Goal: Task Accomplishment & Management: Manage account settings

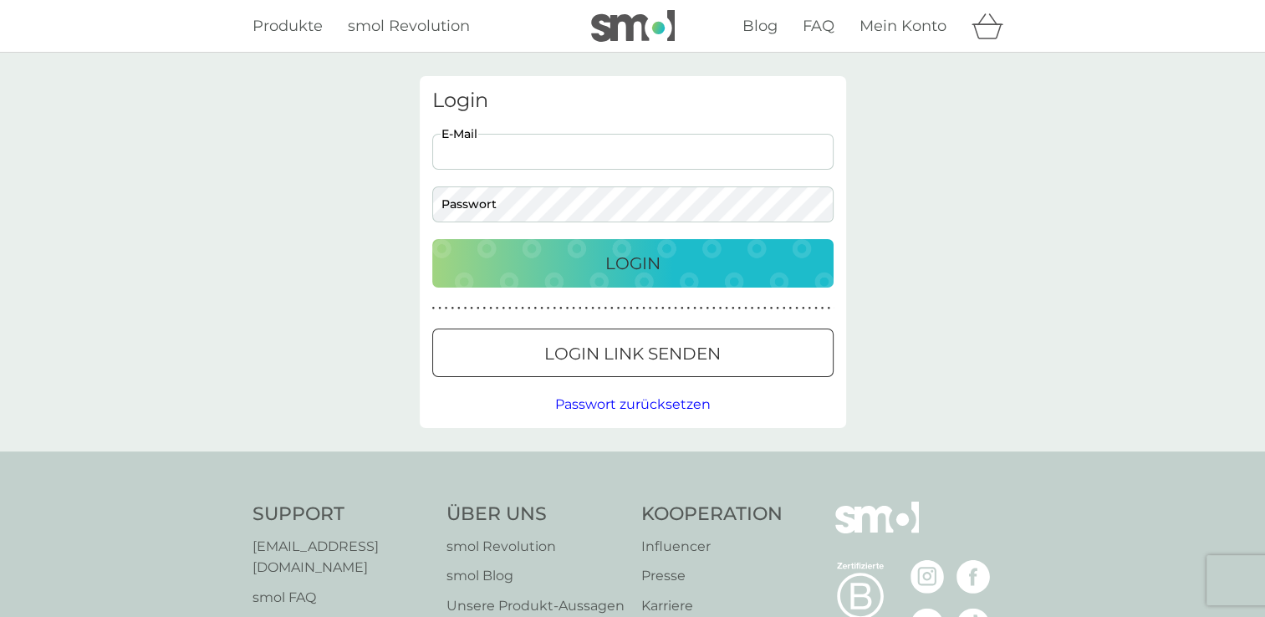
click at [598, 146] on input "E-Mail" at bounding box center [632, 152] width 401 height 36
click at [495, 142] on input "E-Mail" at bounding box center [632, 152] width 401 height 36
click at [491, 165] on input "E-Mail" at bounding box center [632, 152] width 401 height 36
type input "[EMAIL_ADDRESS][DOMAIN_NAME]"
click at [432, 239] on button "Login" at bounding box center [632, 263] width 401 height 48
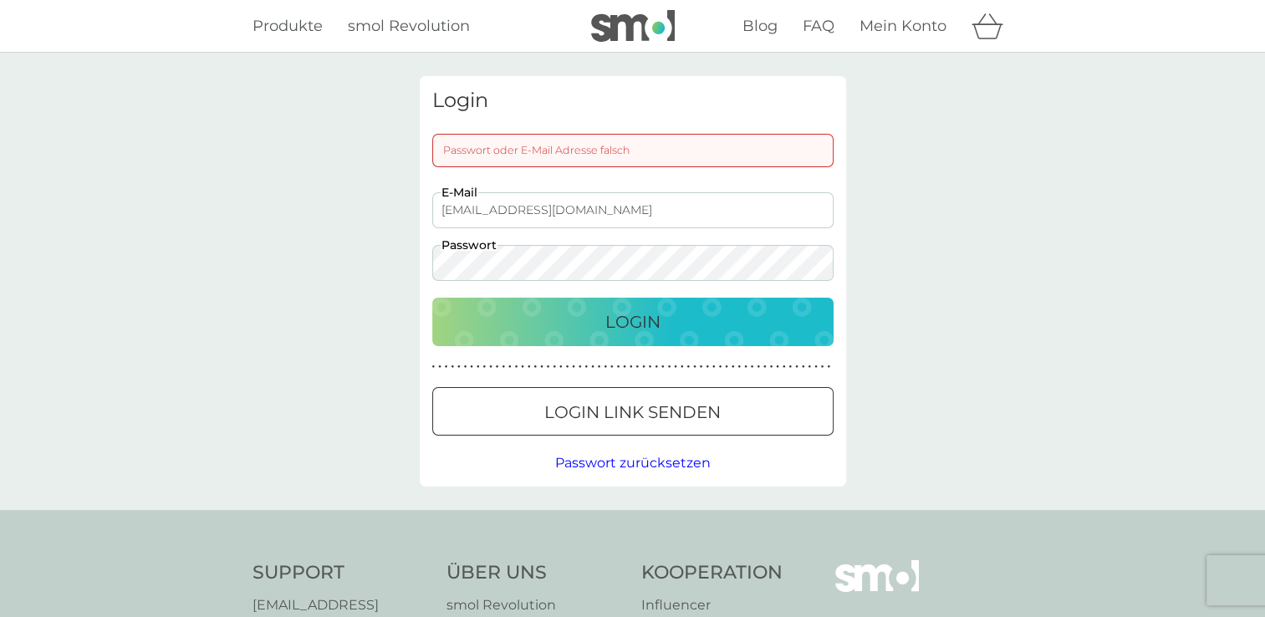
click at [432, 298] on button "Login" at bounding box center [632, 322] width 401 height 48
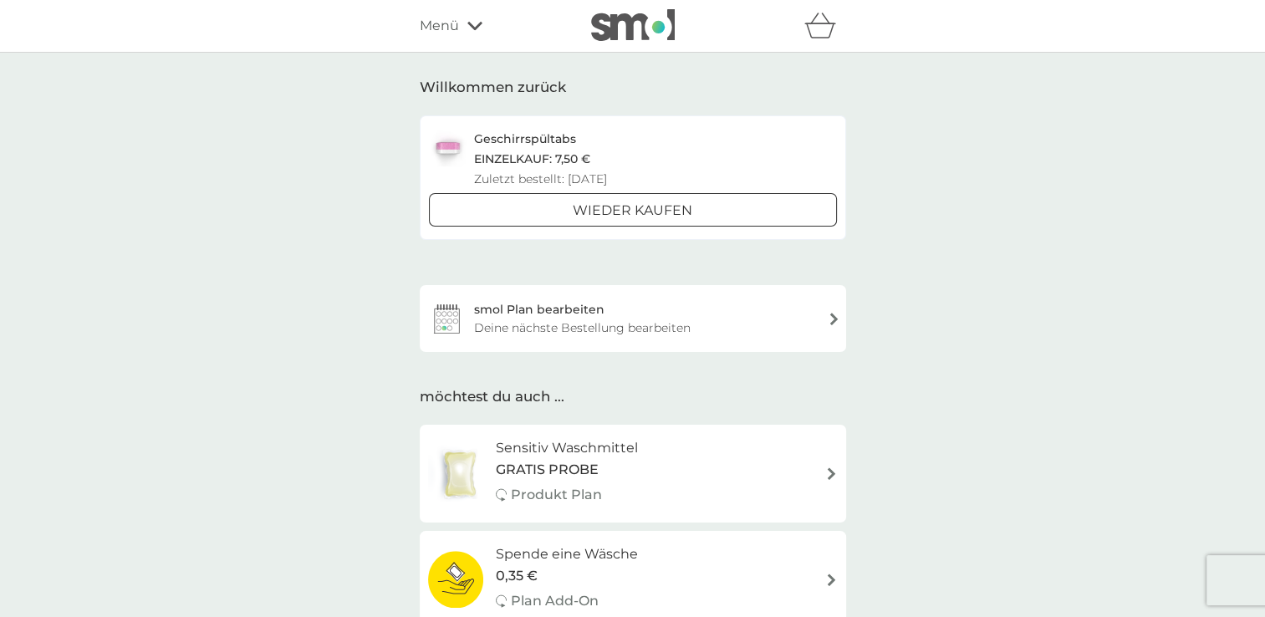
click at [726, 332] on div "smol Plan bearbeiten Deine nächste Bestellung bearbeiten" at bounding box center [633, 318] width 426 height 67
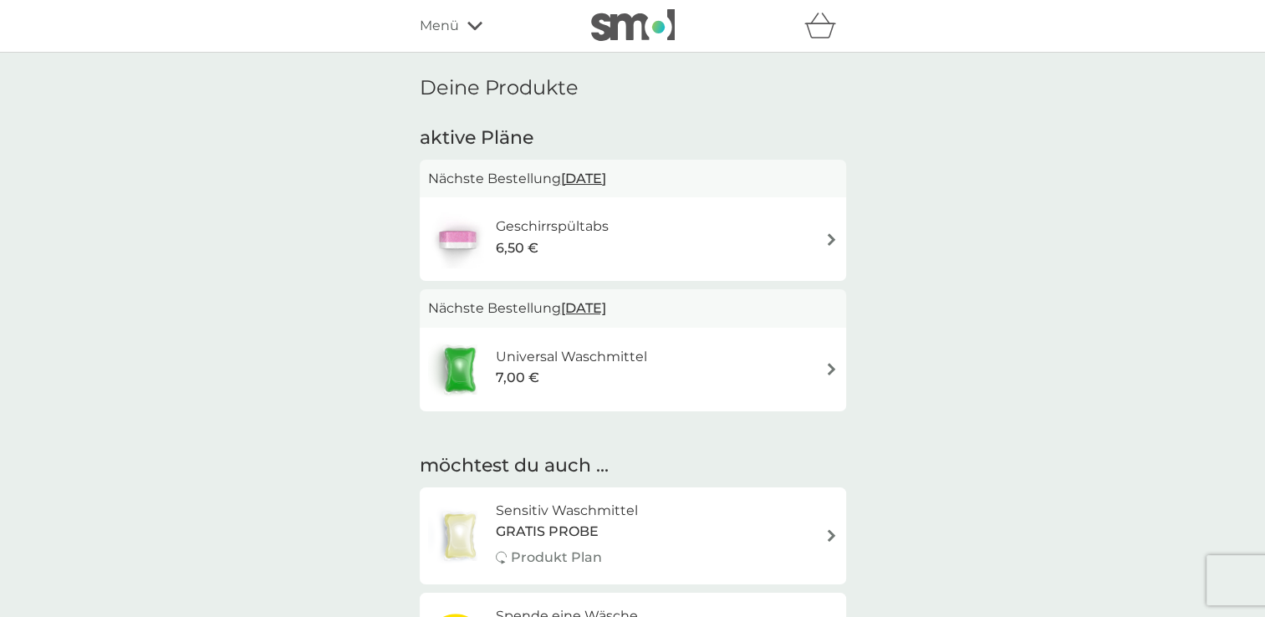
click at [606, 176] on span "[DATE]" at bounding box center [583, 178] width 45 height 33
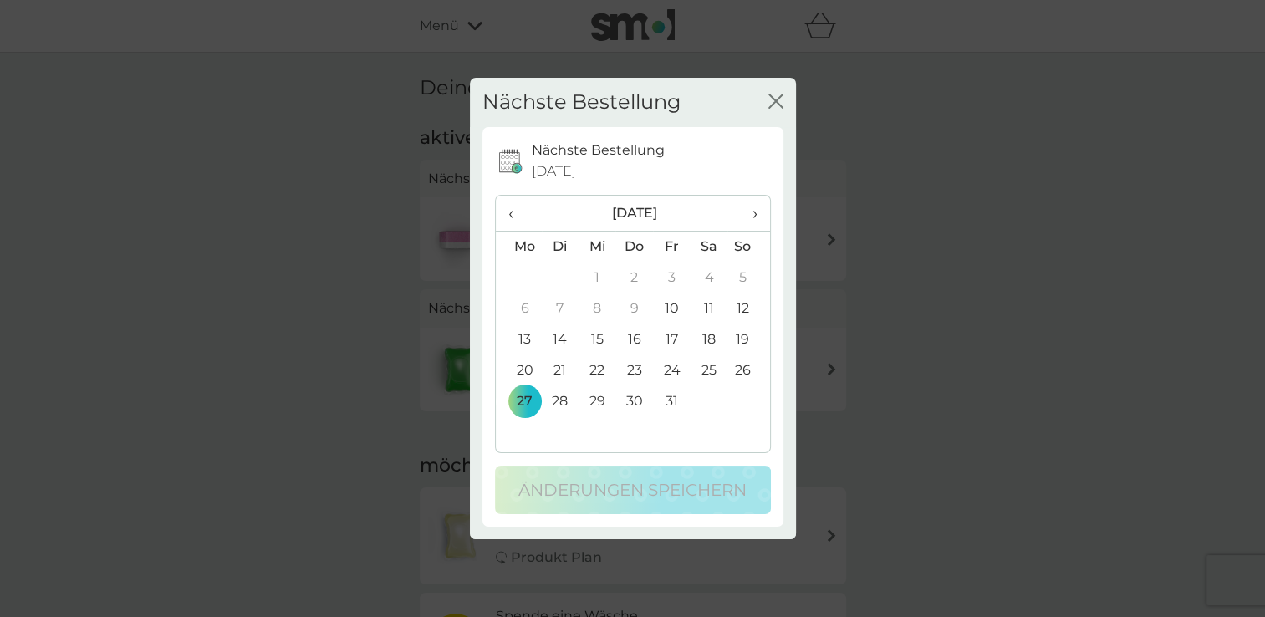
click at [756, 212] on span "›" at bounding box center [748, 213] width 17 height 35
click at [632, 405] on td "27" at bounding box center [634, 401] width 38 height 31
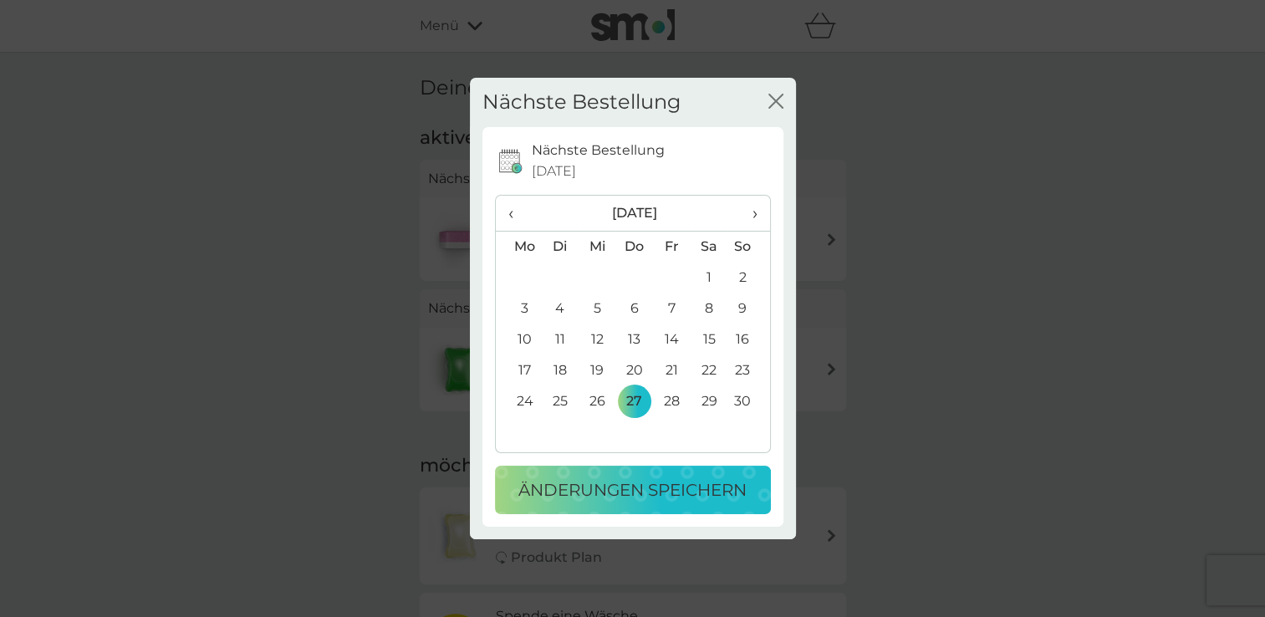
click at [627, 488] on p "Änderungen speichern" at bounding box center [632, 489] width 228 height 27
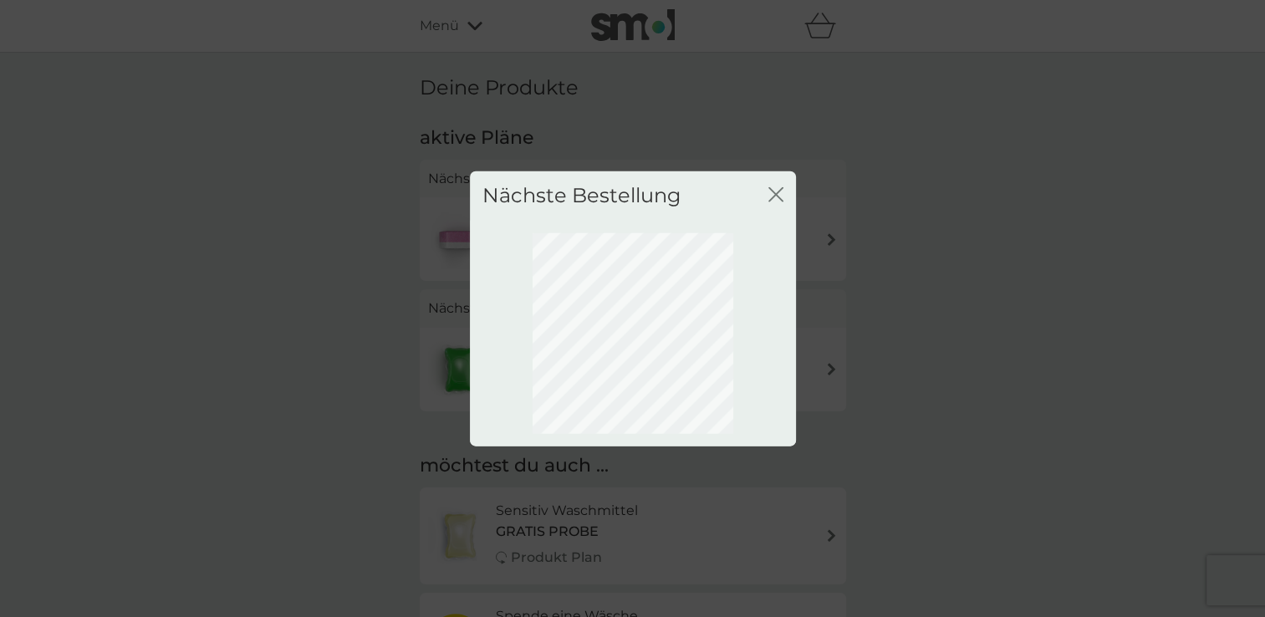
click at [937, 303] on div "Nächste Bestellung Schließen" at bounding box center [632, 308] width 1265 height 617
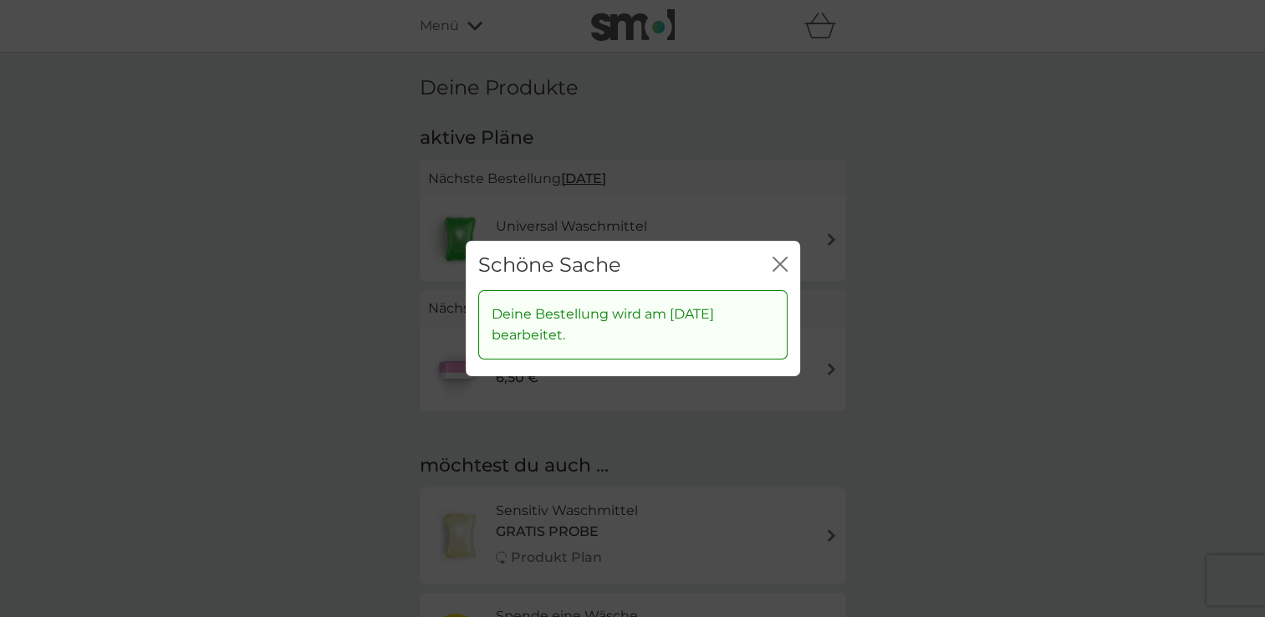
click at [776, 266] on icon "Schließen" at bounding box center [776, 263] width 7 height 13
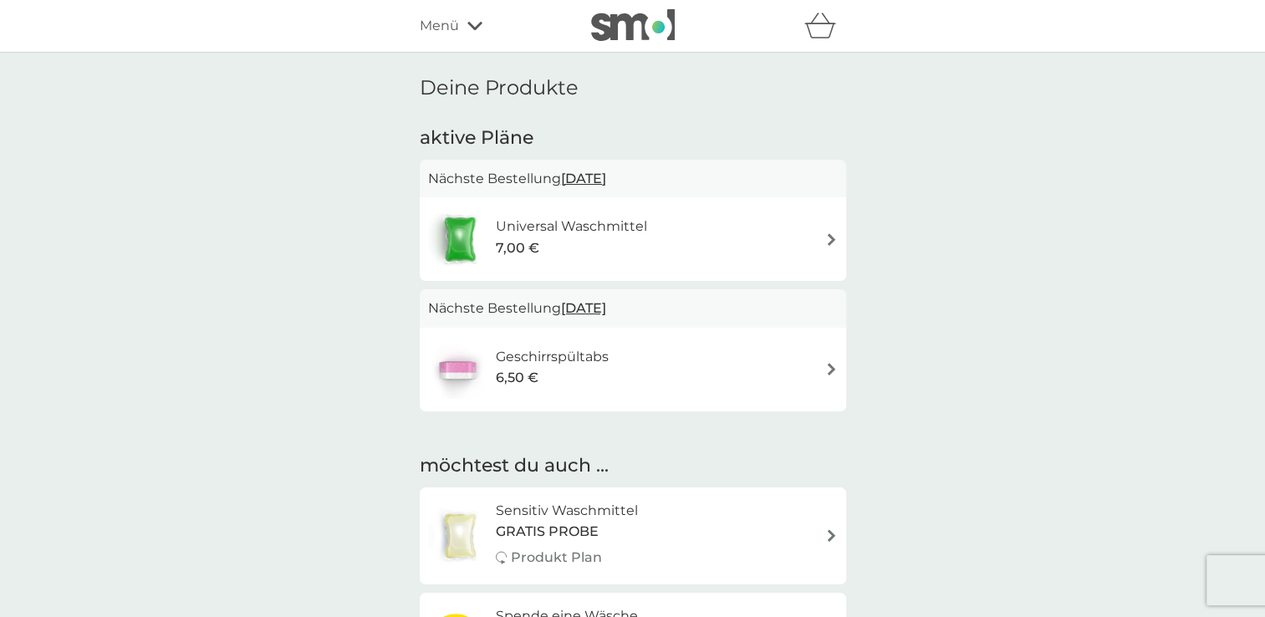
click at [829, 240] on img at bounding box center [831, 239] width 13 height 13
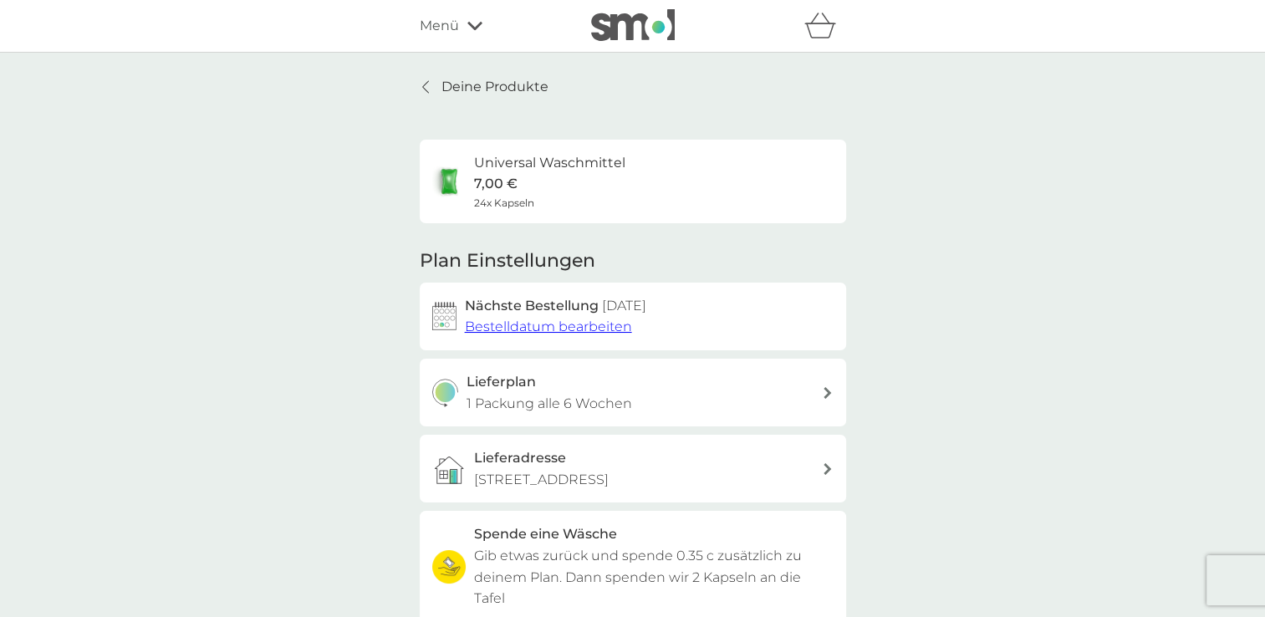
click at [827, 392] on icon at bounding box center [827, 393] width 8 height 12
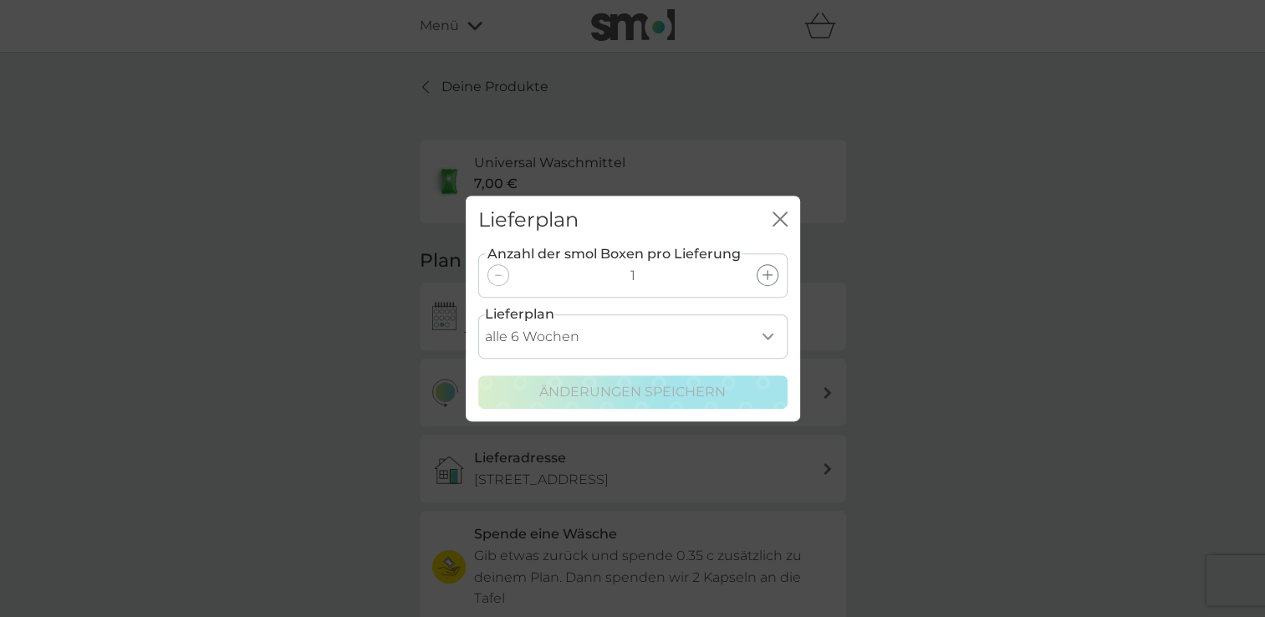
click at [762, 333] on select "alle 1 Woche alle 2 Wochen alle 3 Wochen alle 4 Wochen alle 5 Wochen alle 6 Woc…" at bounding box center [632, 336] width 309 height 44
select select "56"
click at [478, 314] on select "alle 1 Woche alle 2 Wochen alle 3 Wochen alle 4 Wochen alle 5 Wochen alle 6 Woc…" at bounding box center [632, 336] width 309 height 44
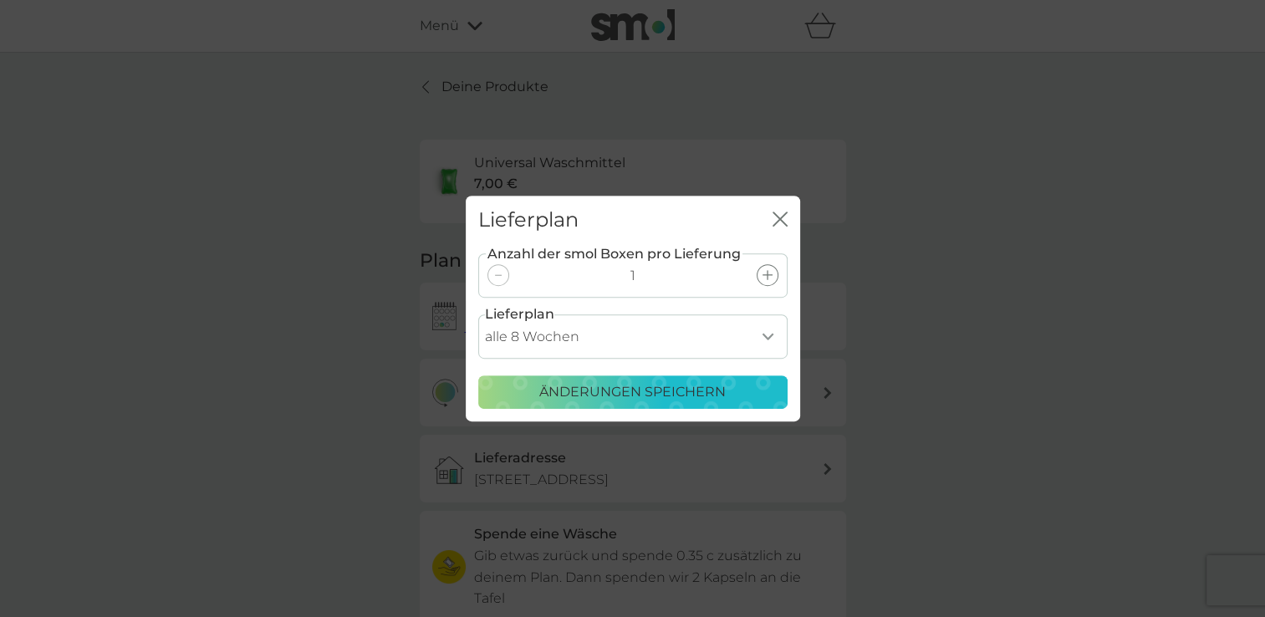
click at [614, 383] on p "Änderungen speichern" at bounding box center [632, 392] width 186 height 22
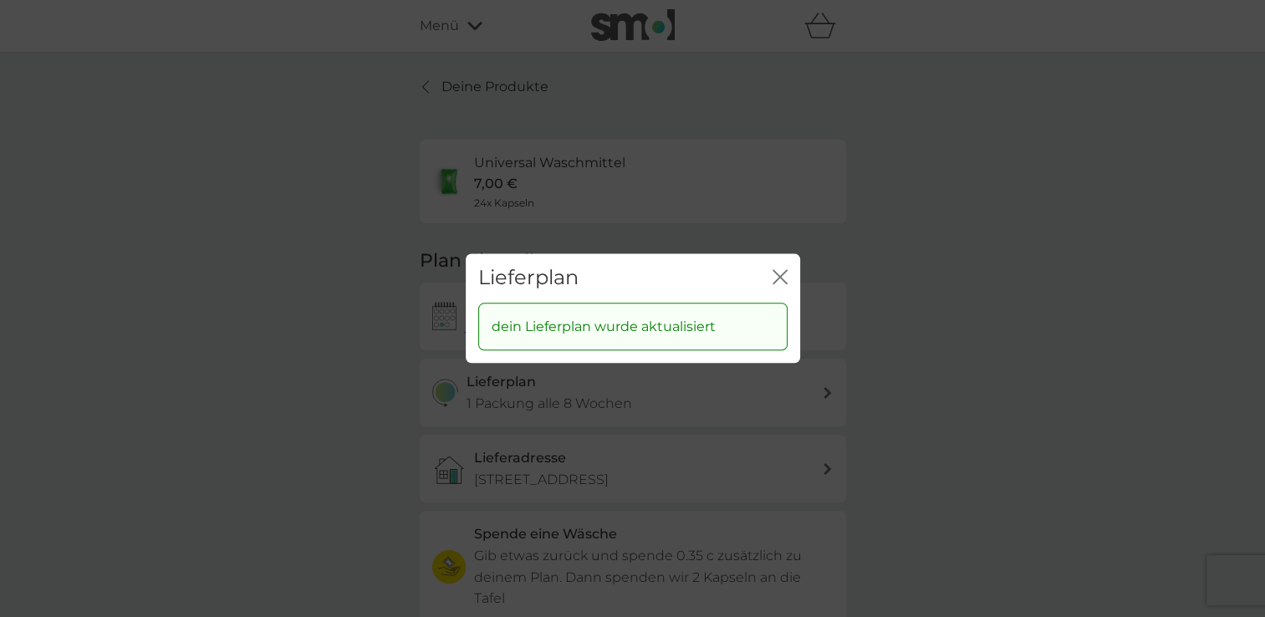
click at [1016, 208] on div "Lieferplan Schließen dein Lieferplan wurde aktualisiert" at bounding box center [632, 308] width 1265 height 617
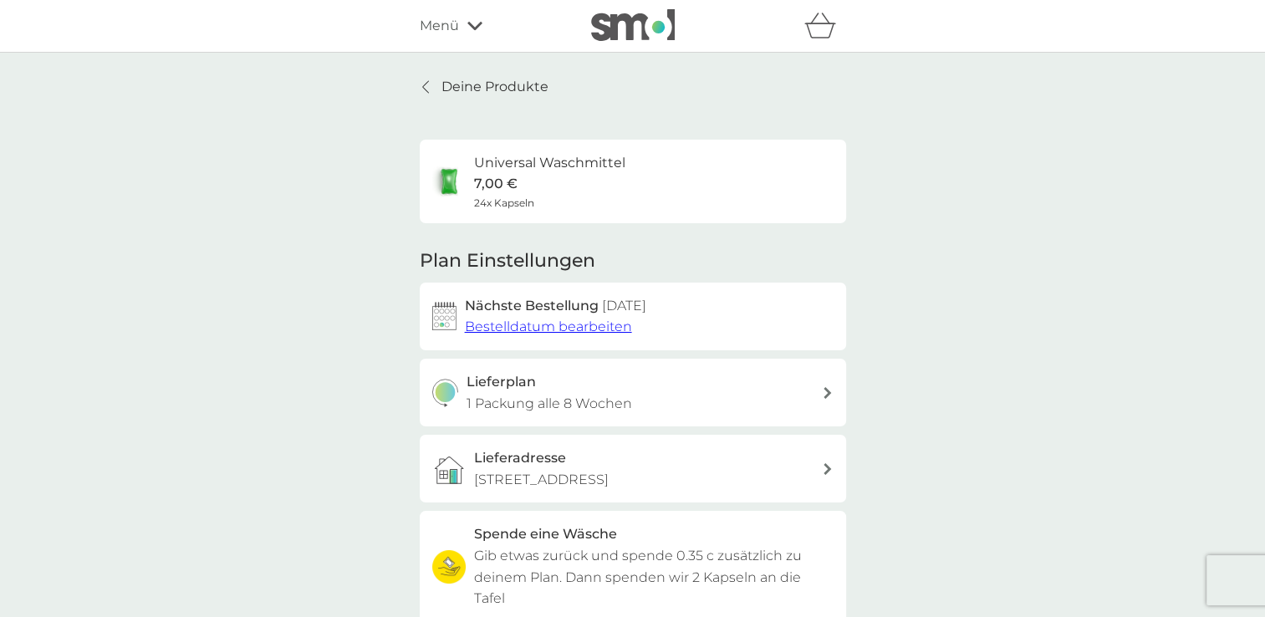
click at [429, 80] on div at bounding box center [426, 86] width 12 height 13
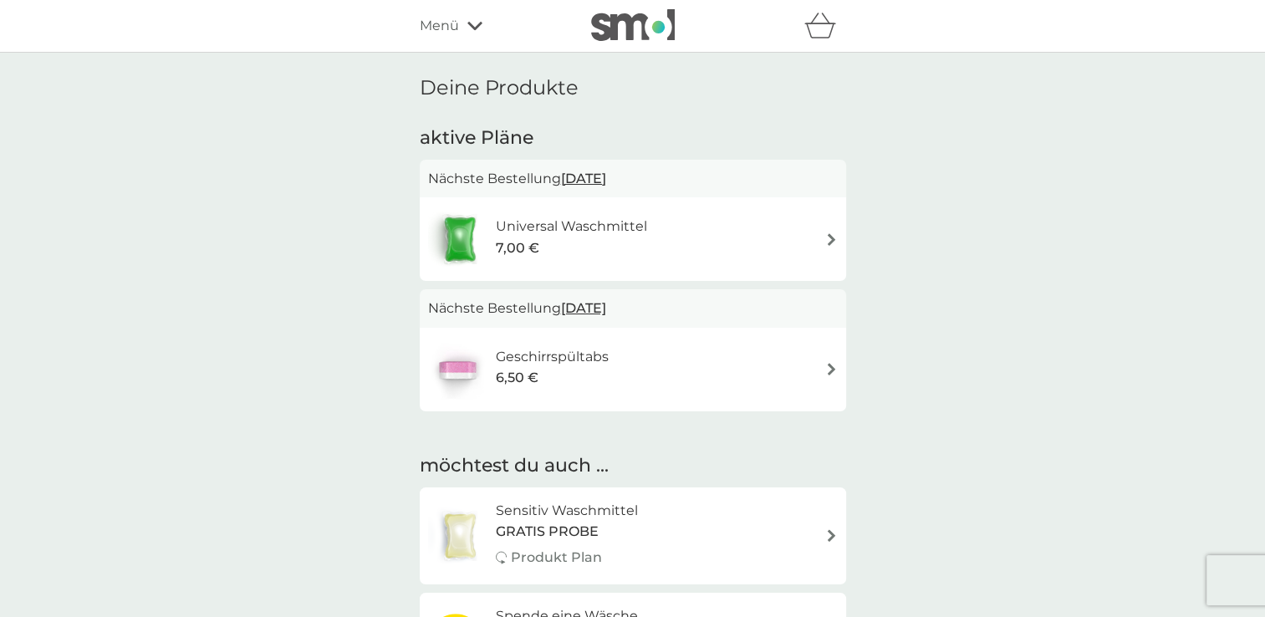
click at [606, 181] on span "[DATE]" at bounding box center [583, 178] width 45 height 33
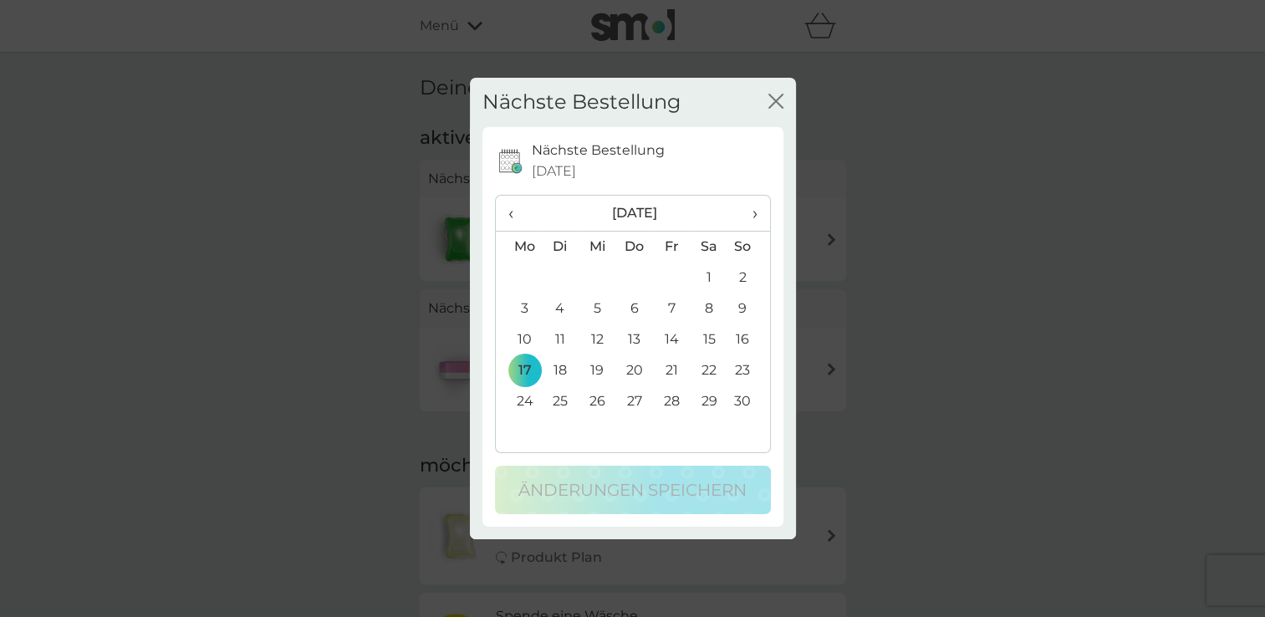
click at [756, 213] on span "›" at bounding box center [748, 213] width 17 height 35
click at [597, 363] on td "17" at bounding box center [597, 370] width 38 height 31
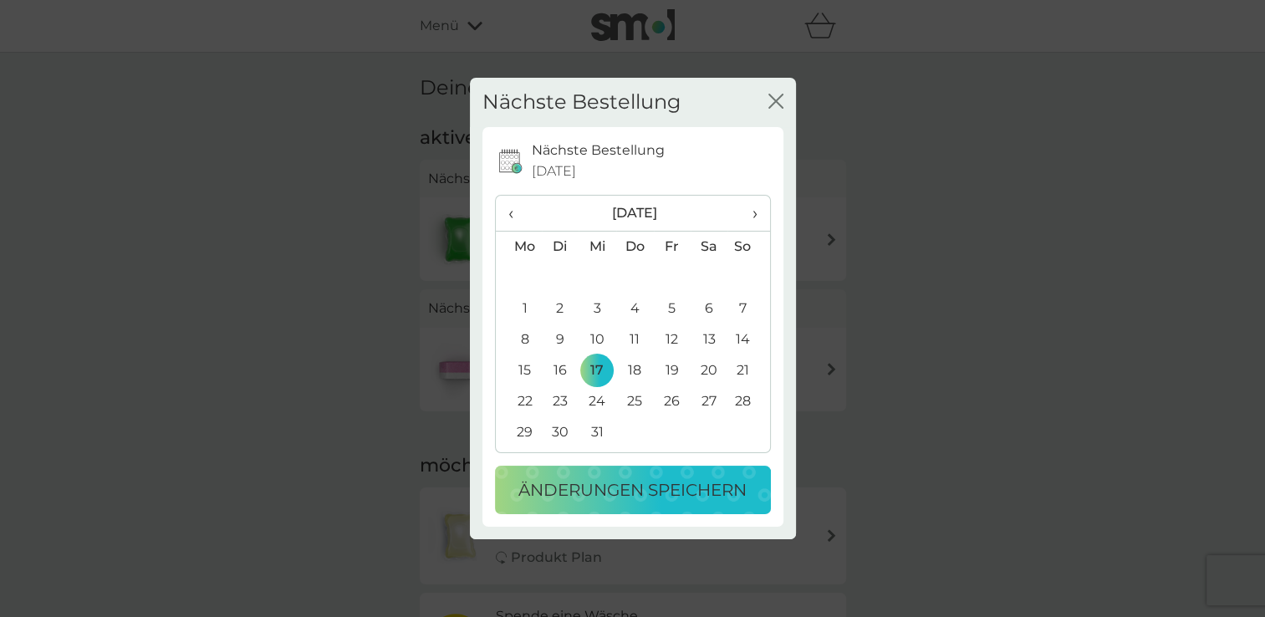
click at [618, 486] on p "Änderungen speichern" at bounding box center [632, 489] width 228 height 27
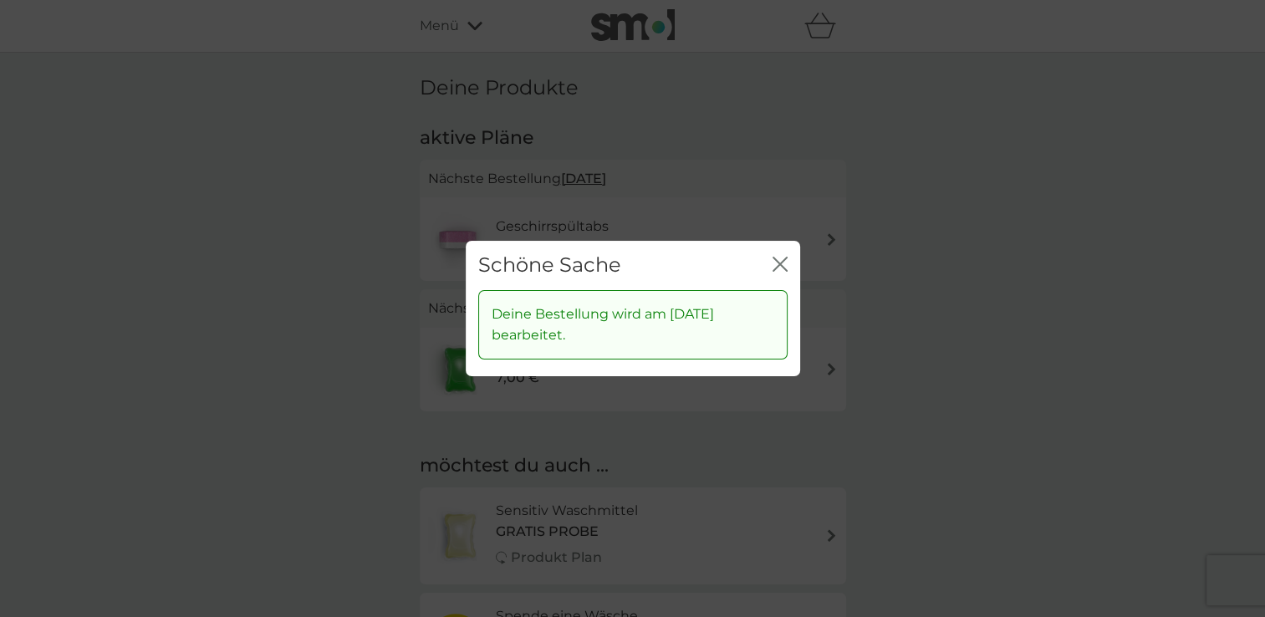
click at [778, 257] on icon "Schließen" at bounding box center [779, 264] width 15 height 15
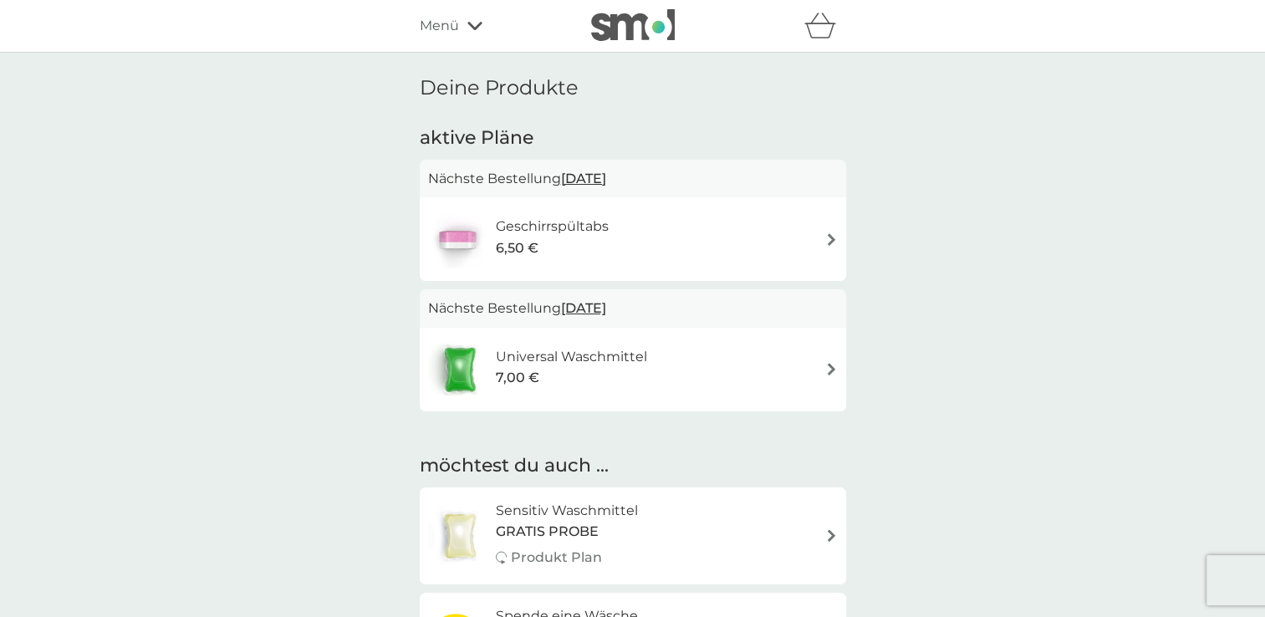
click at [829, 360] on div "Universal Waschmittel 7,00 €" at bounding box center [633, 369] width 410 height 59
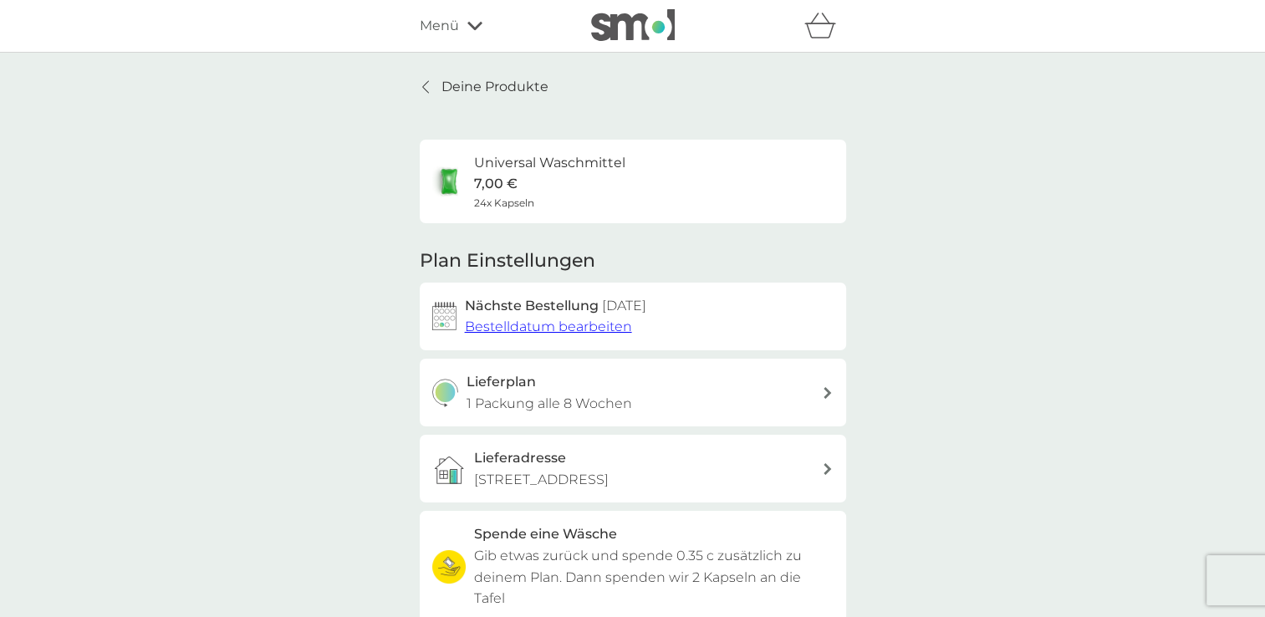
click at [726, 396] on div "Lieferplan 1 Packung alle 8 Wochen" at bounding box center [643, 392] width 355 height 43
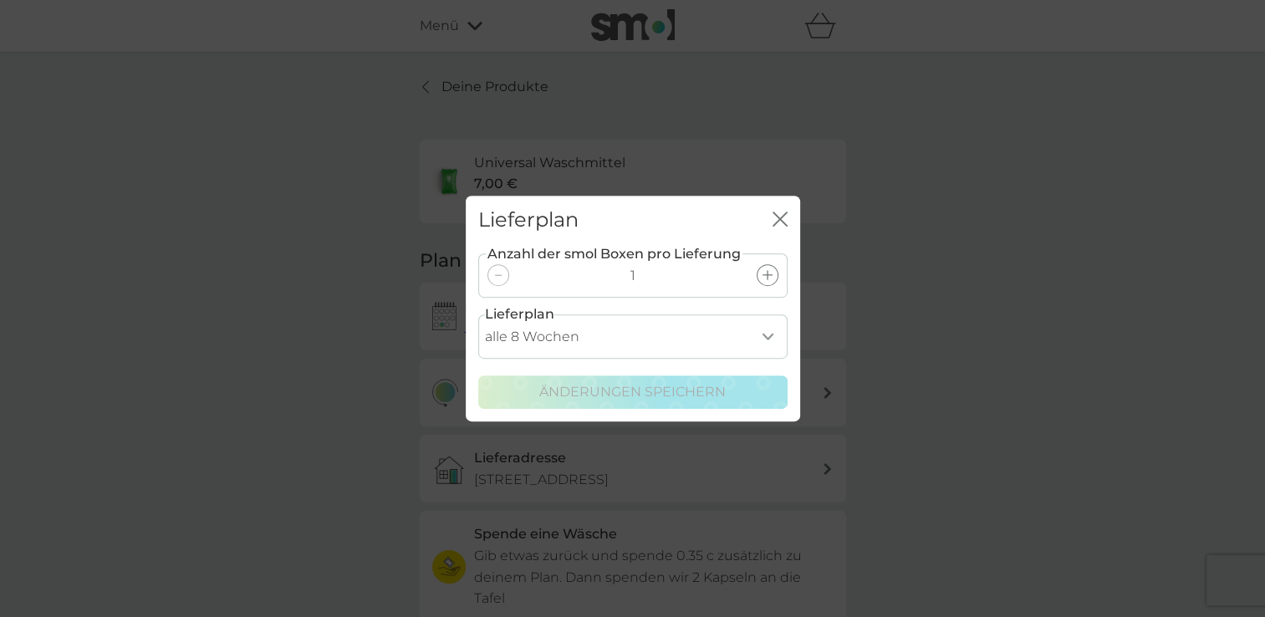
click at [767, 333] on select "alle 1 Woche alle 2 Wochen alle 3 Wochen alle 4 Wochen alle 5 Wochen alle 6 Woc…" at bounding box center [632, 336] width 309 height 44
select select "84"
click at [478, 314] on select "alle 1 Woche alle 2 Wochen alle 3 Wochen alle 4 Wochen alle 5 Wochen alle 6 Woc…" at bounding box center [632, 336] width 309 height 44
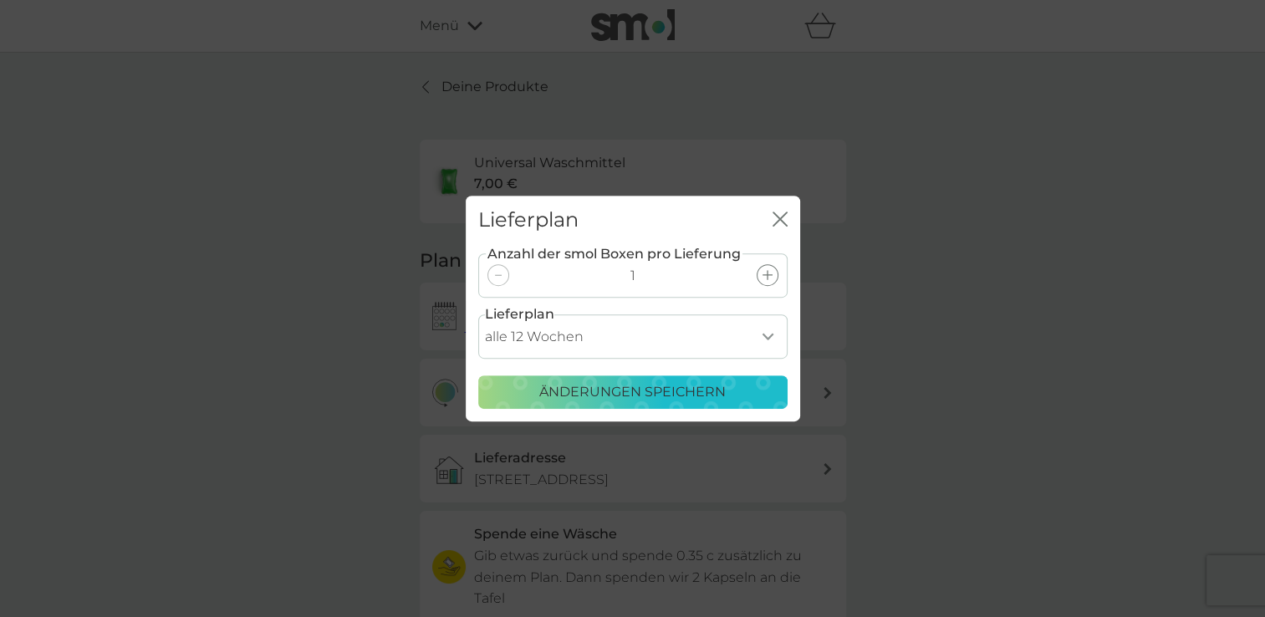
click at [614, 390] on p "Änderungen speichern" at bounding box center [632, 392] width 186 height 22
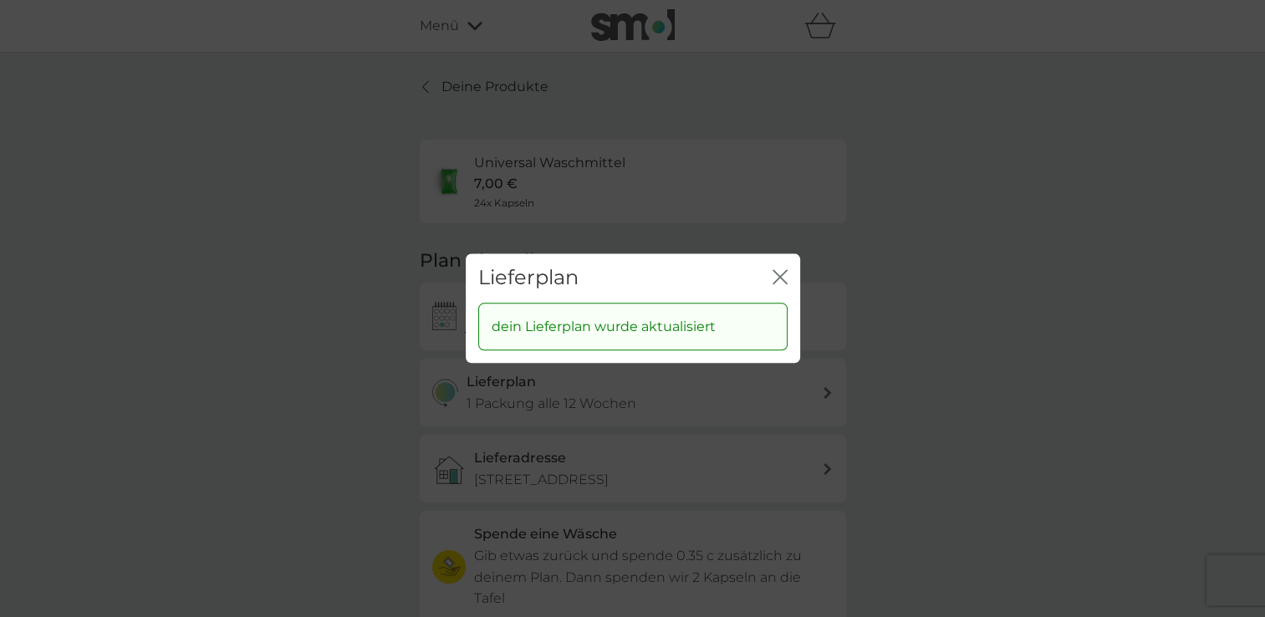
click at [779, 272] on icon "Schließen" at bounding box center [779, 276] width 15 height 15
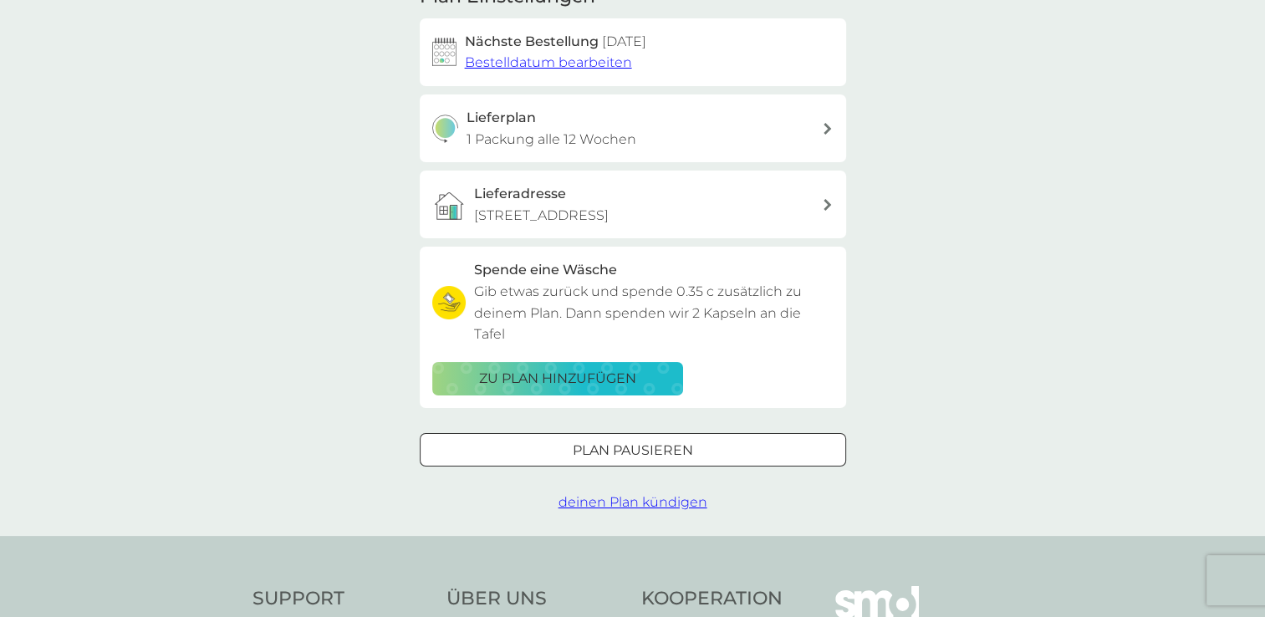
scroll to position [267, 0]
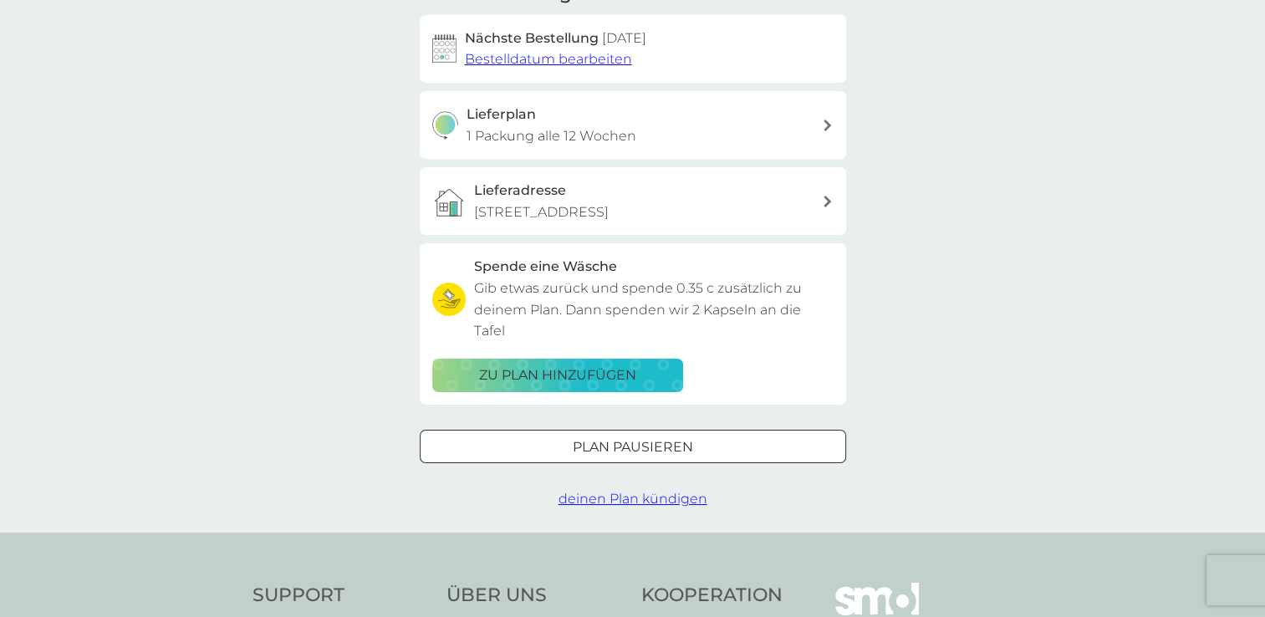
click at [657, 364] on div "zu Plan hinzufügen" at bounding box center [557, 375] width 229 height 22
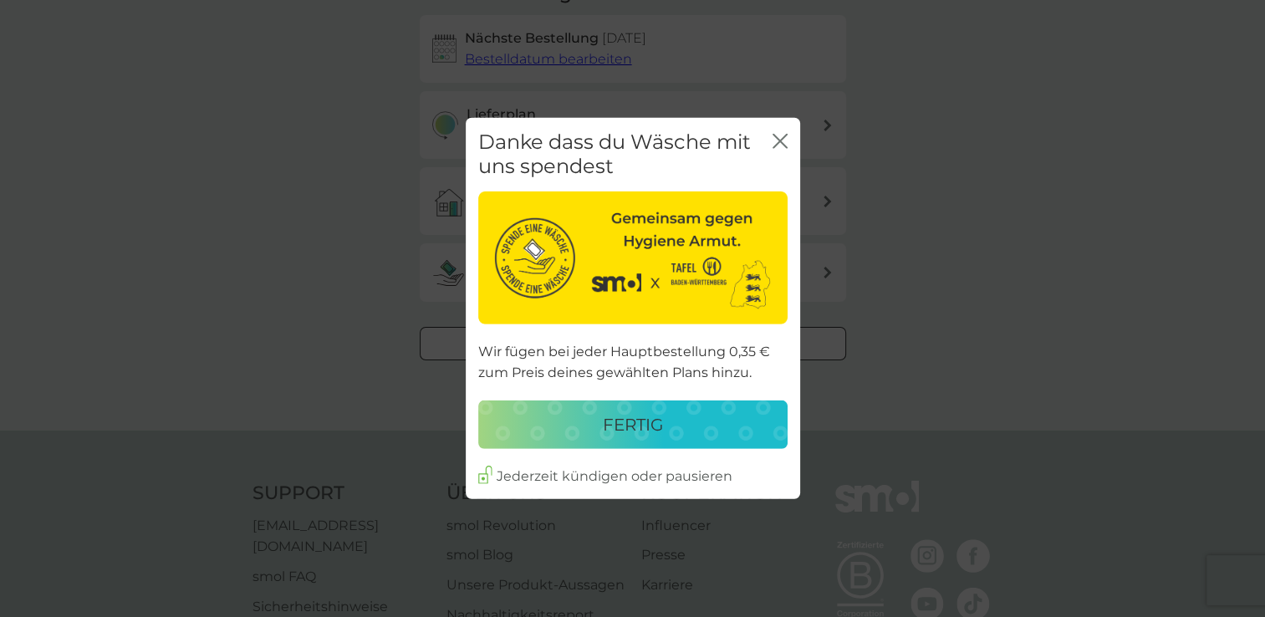
click at [649, 430] on p "fertig" at bounding box center [633, 424] width 60 height 27
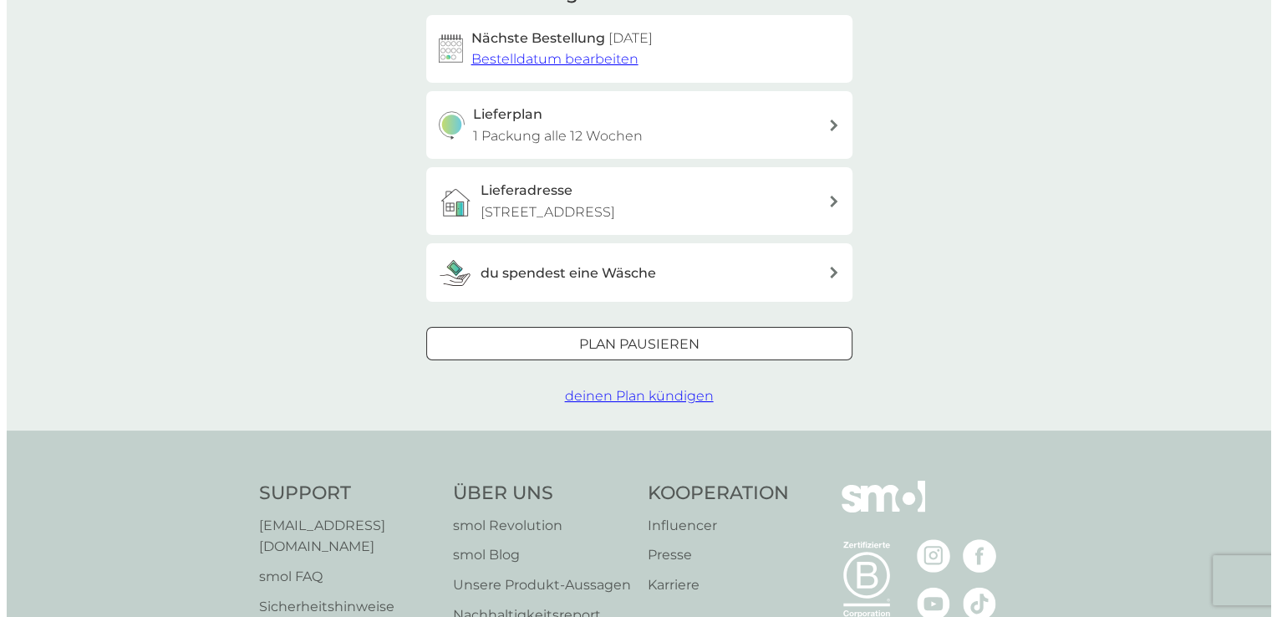
scroll to position [0, 0]
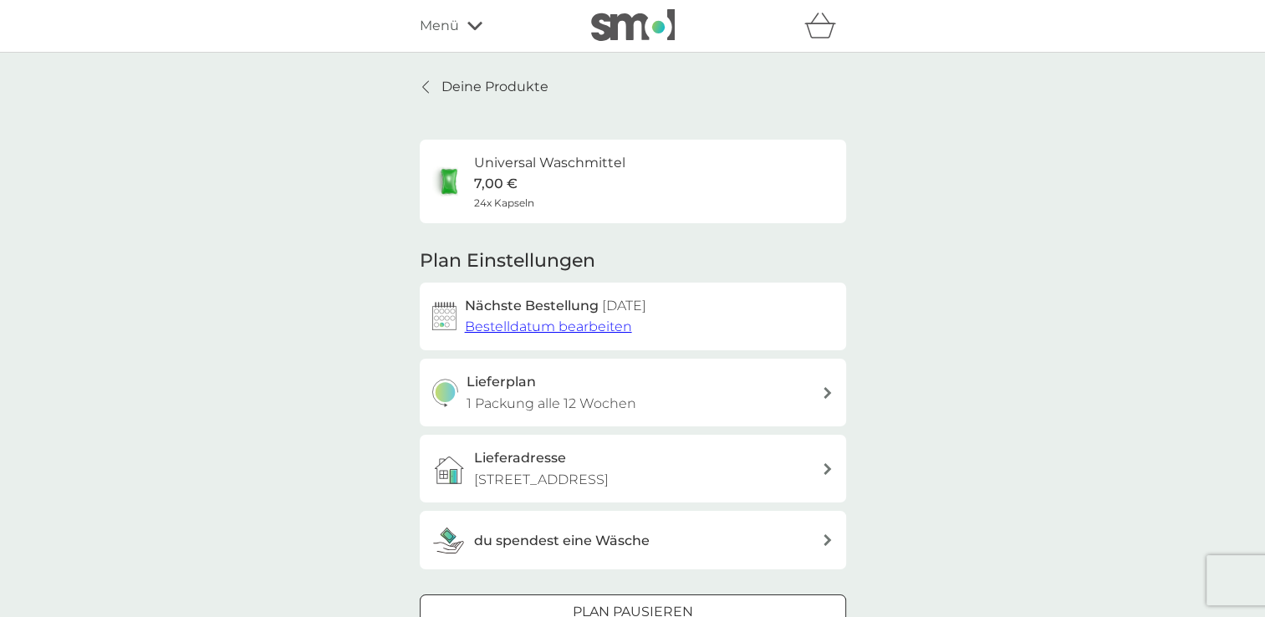
click at [420, 85] on link "Deine Produkte" at bounding box center [484, 87] width 129 height 22
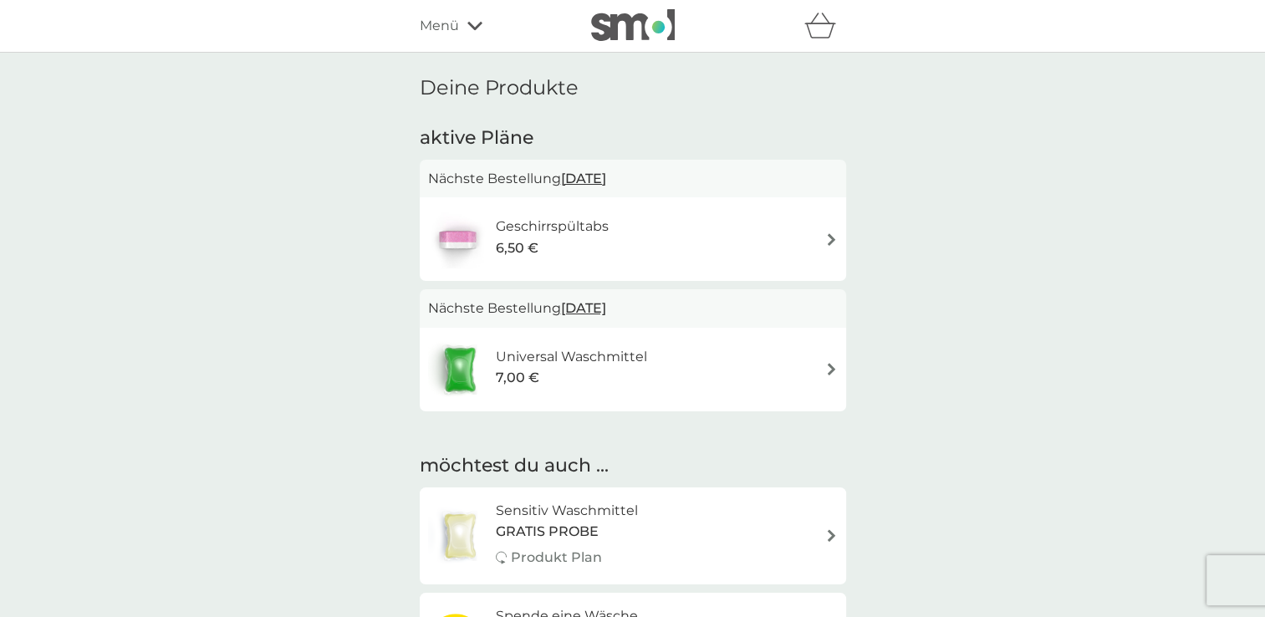
click at [829, 535] on img at bounding box center [831, 535] width 13 height 13
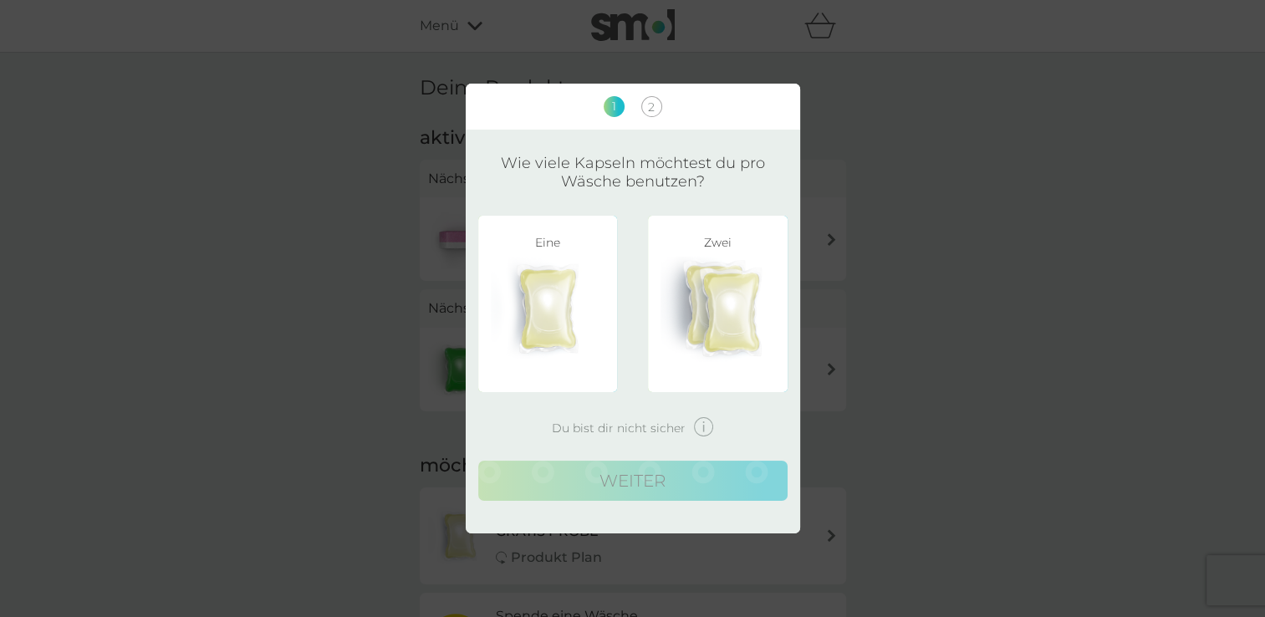
click at [699, 430] on img at bounding box center [703, 426] width 19 height 19
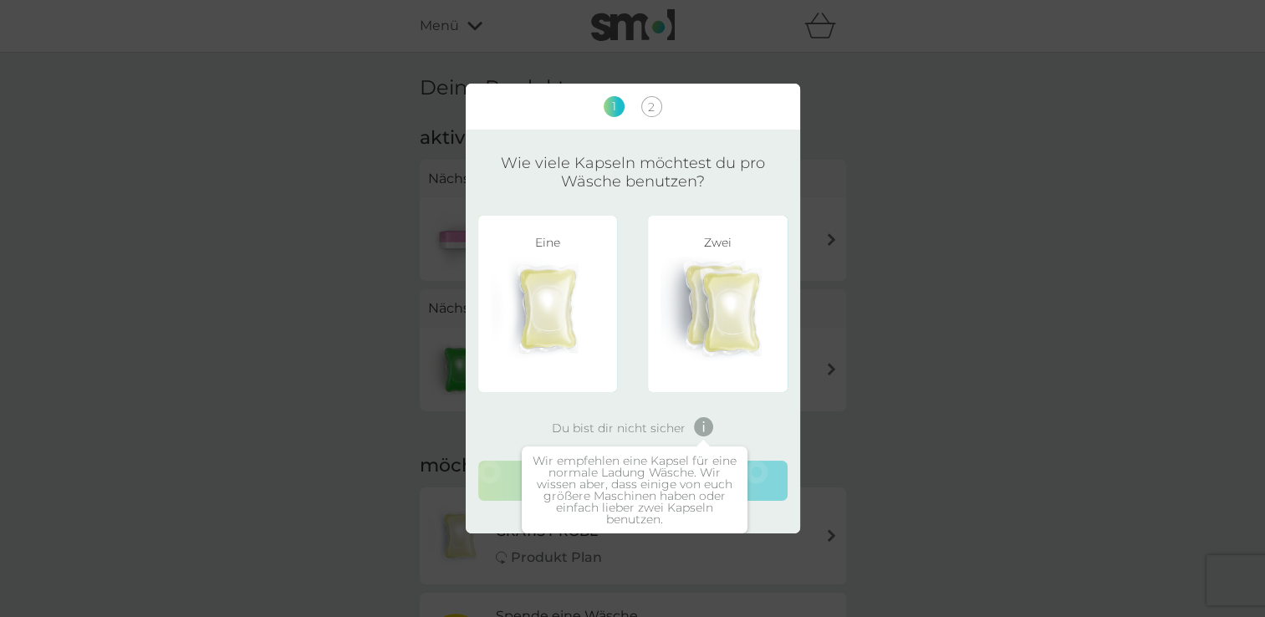
click at [585, 325] on img at bounding box center [548, 309] width 115 height 104
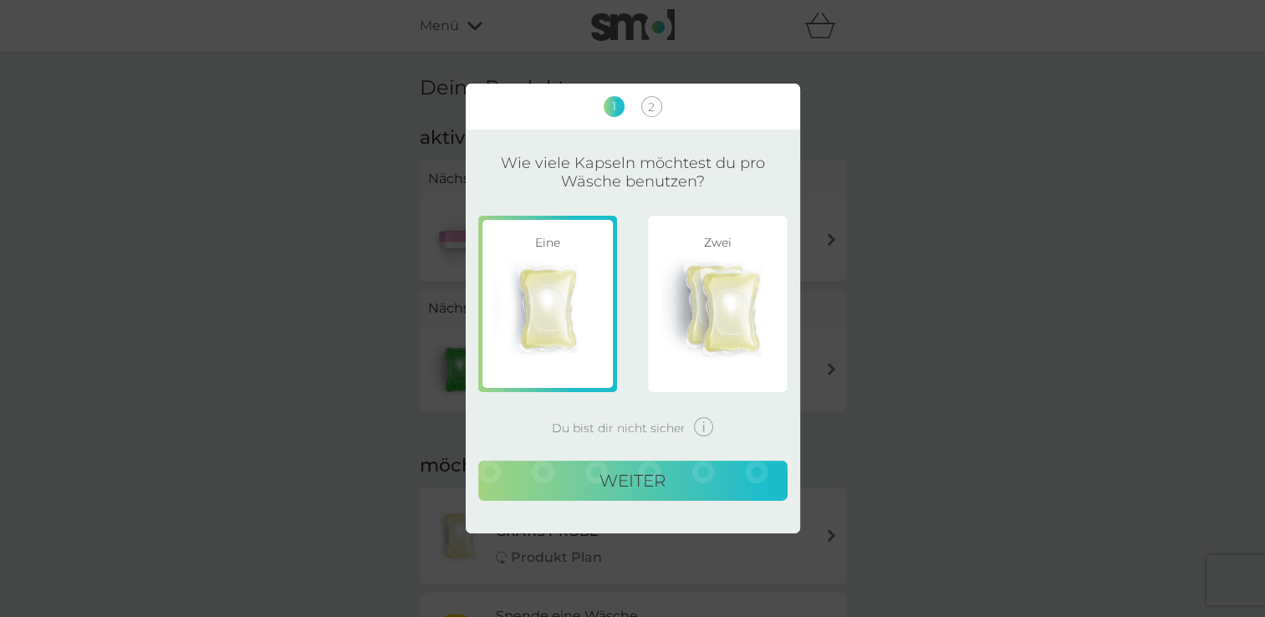
click at [644, 486] on button "weiter" at bounding box center [632, 481] width 309 height 40
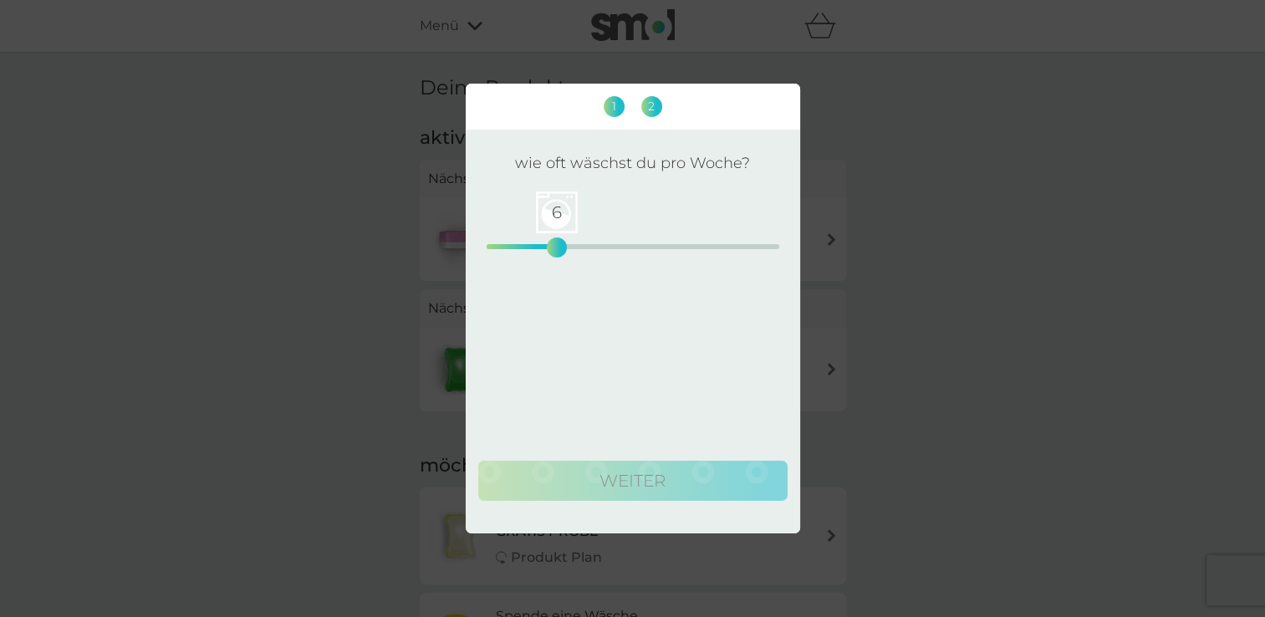
click at [560, 247] on div "6 0 12.5 25" at bounding box center [632, 246] width 293 height 5
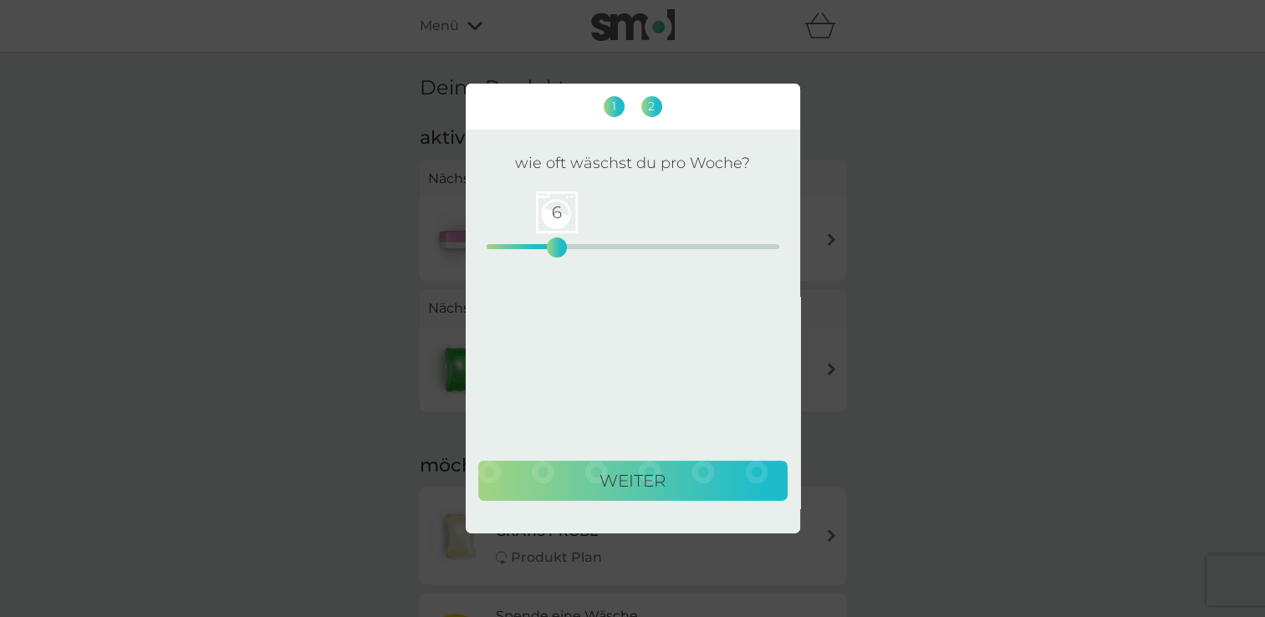
click at [613, 486] on button "weiter" at bounding box center [632, 481] width 309 height 40
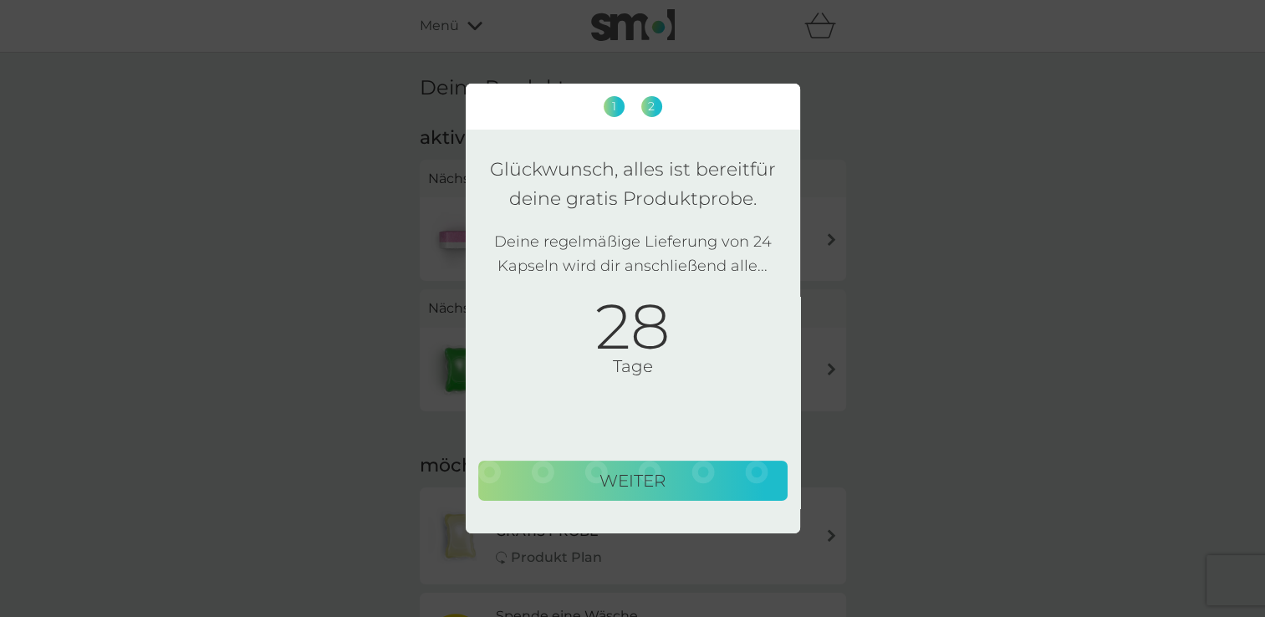
click at [924, 264] on div "1 2 Glückwunsch, alles ist bereit für deine gratis Produktprobe. Deine regelmäß…" at bounding box center [632, 308] width 1265 height 617
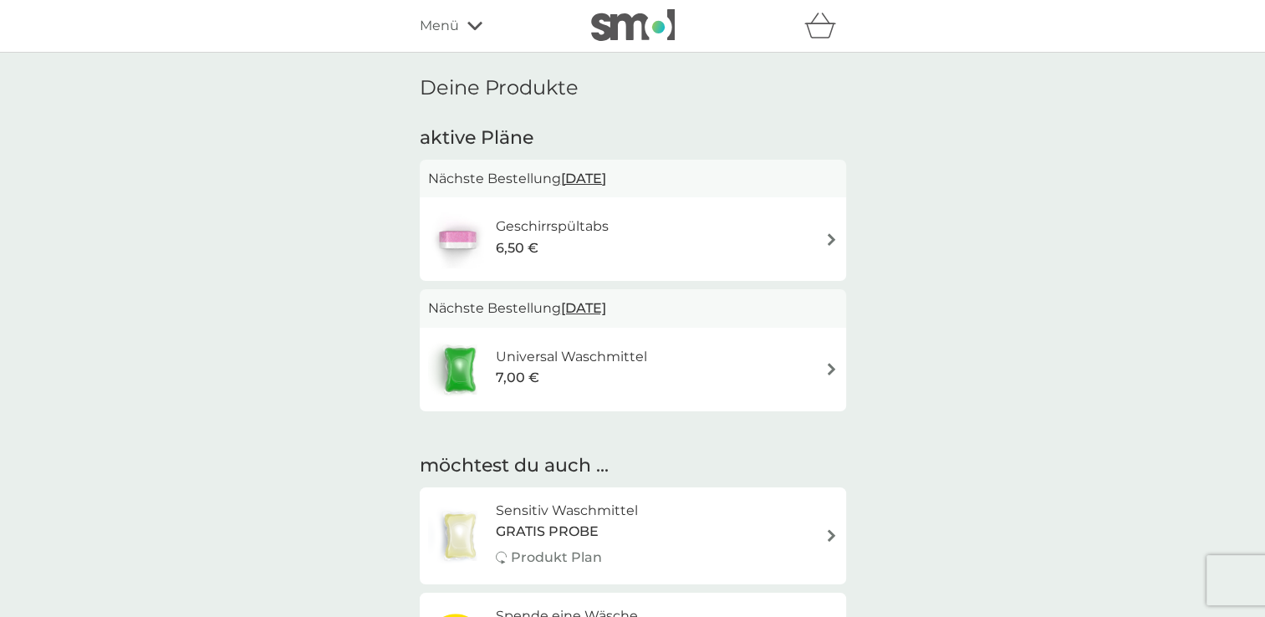
click at [468, 28] on icon at bounding box center [474, 26] width 15 height 10
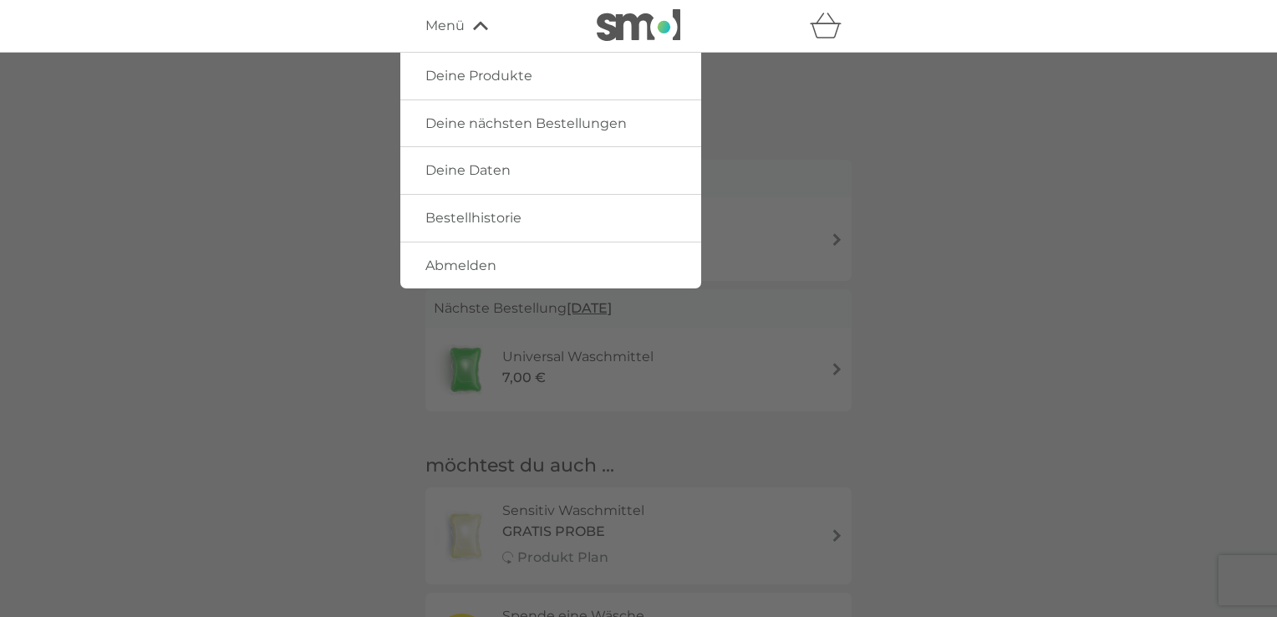
click at [458, 272] on span "Abmelden" at bounding box center [460, 265] width 71 height 16
